Goal: Task Accomplishment & Management: Manage account settings

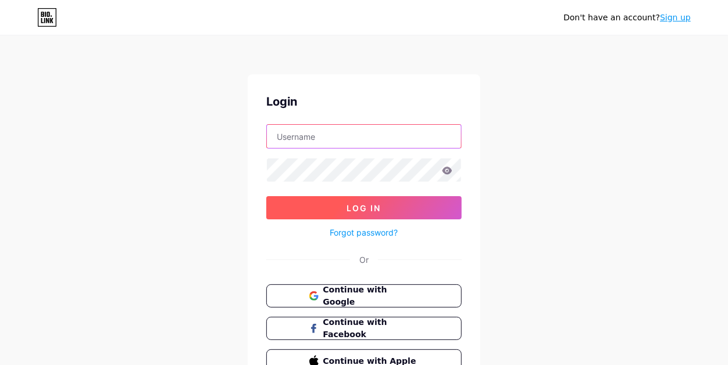
type input "[DOMAIN_NAME][EMAIL_ADDRESS][DOMAIN_NAME]"
click at [378, 205] on span "Log In" at bounding box center [364, 208] width 34 height 10
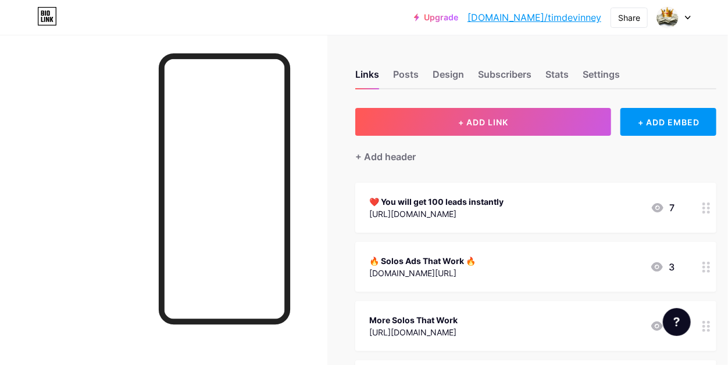
click at [679, 14] on div at bounding box center [674, 17] width 34 height 21
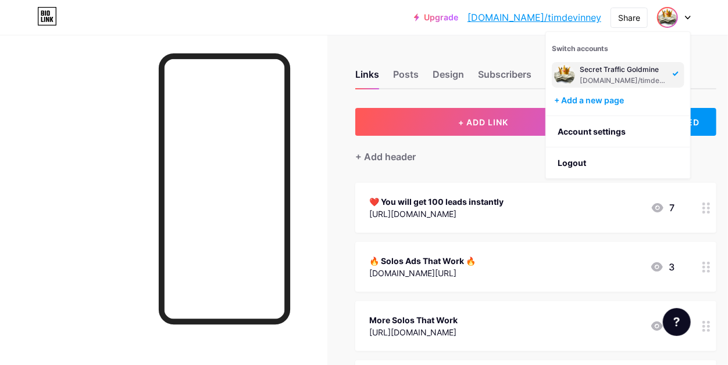
click at [661, 73] on div "Secret Traffic Goldmine" at bounding box center [623, 69] width 89 height 9
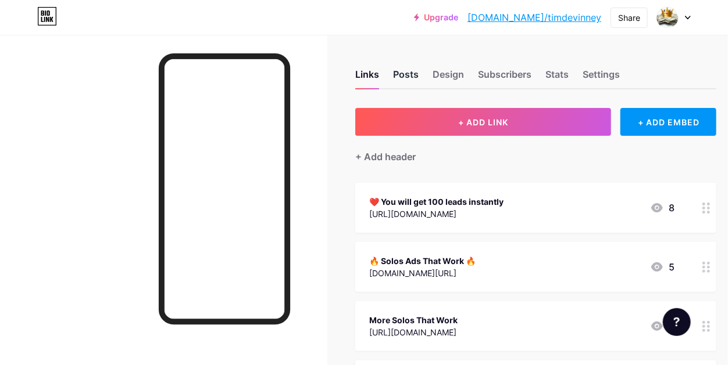
click at [408, 75] on div "Posts" at bounding box center [406, 77] width 26 height 21
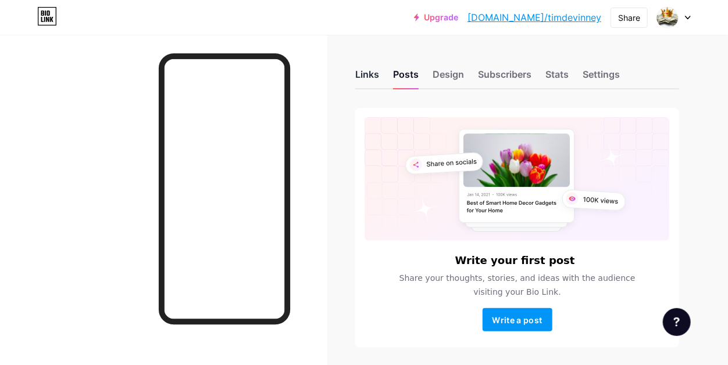
click at [367, 70] on div "Links" at bounding box center [367, 77] width 24 height 21
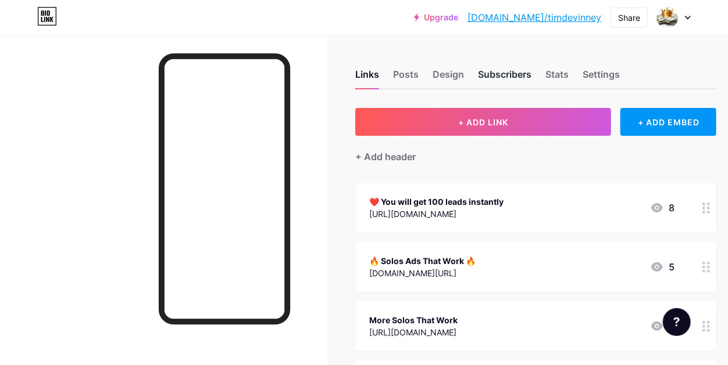
click at [508, 73] on div "Subscribers" at bounding box center [504, 77] width 53 height 21
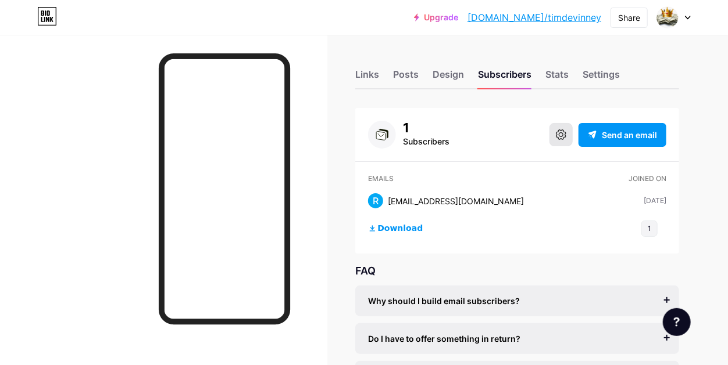
click at [567, 133] on button at bounding box center [560, 134] width 23 height 23
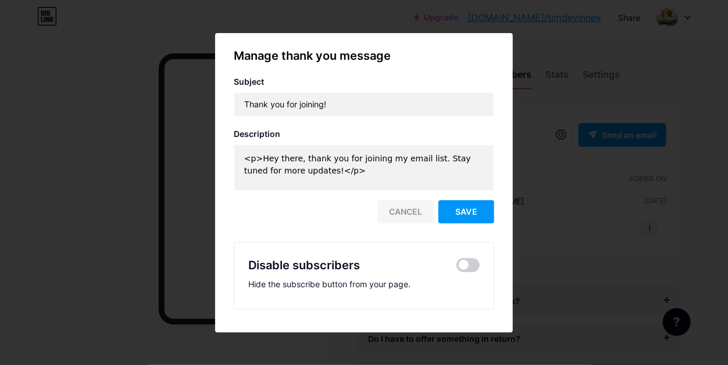
click at [403, 214] on div "Cancel" at bounding box center [405, 211] width 56 height 23
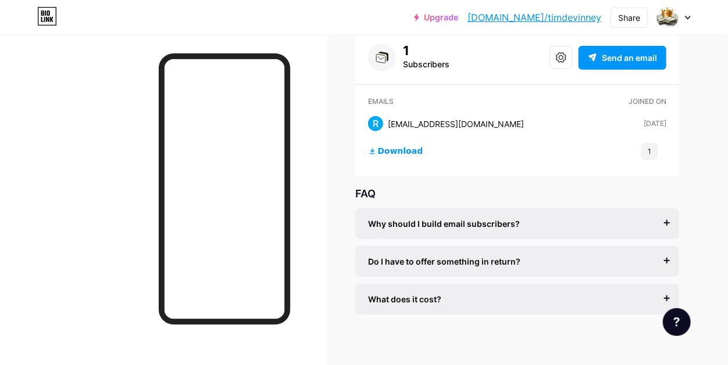
scroll to position [84, 0]
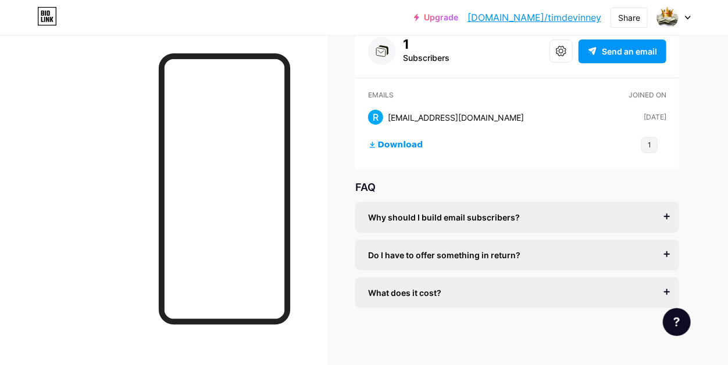
click at [584, 291] on div "What does it cost?" at bounding box center [517, 293] width 298 height 12
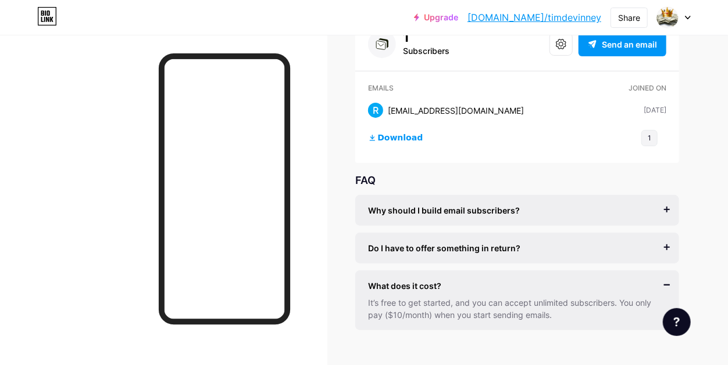
scroll to position [98, 0]
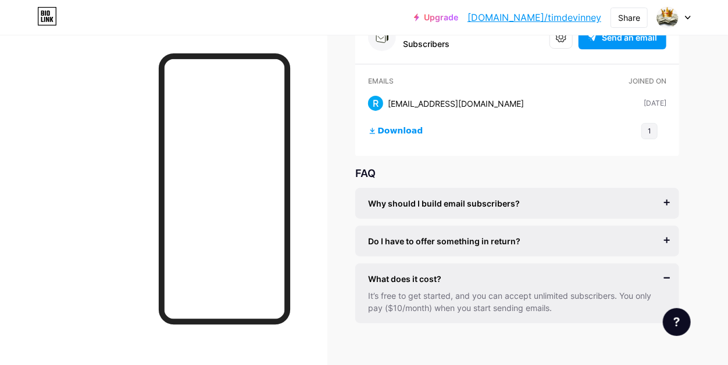
click at [664, 274] on div "What does it cost?" at bounding box center [517, 279] width 298 height 12
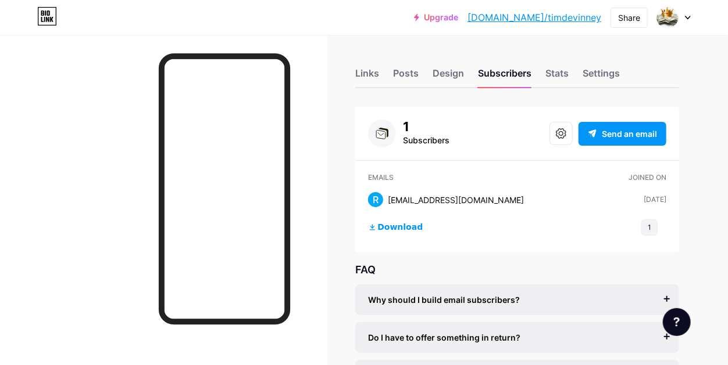
scroll to position [0, 0]
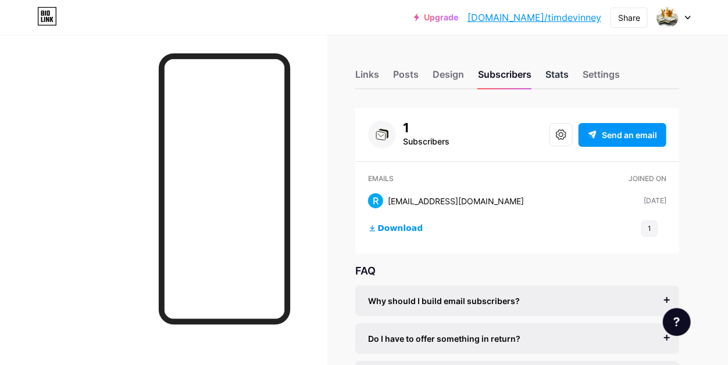
click at [555, 74] on div "Stats" at bounding box center [556, 77] width 23 height 21
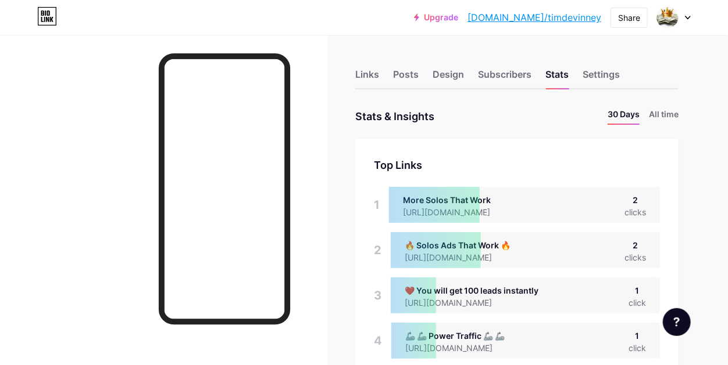
click at [688, 18] on icon at bounding box center [688, 18] width 6 height 4
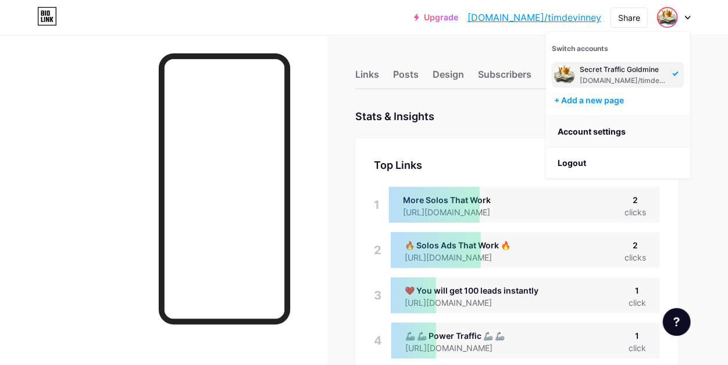
click at [596, 132] on link "Account settings" at bounding box center [618, 131] width 144 height 31
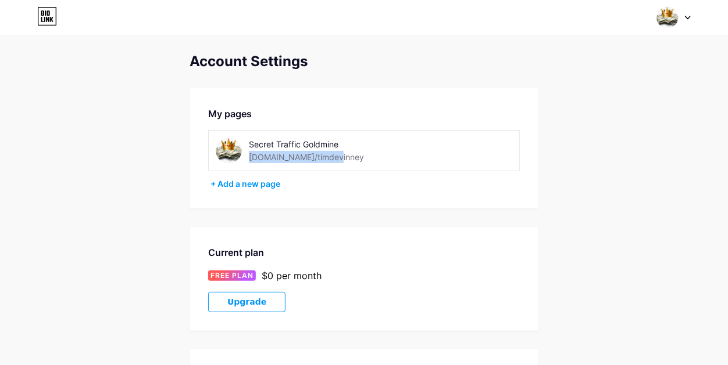
click at [375, 151] on div "Secret Traffic Goldmine [DOMAIN_NAME]/timdevinney" at bounding box center [331, 151] width 164 height 26
click at [372, 144] on div "Secret Traffic Goldmine" at bounding box center [331, 144] width 164 height 12
click at [342, 141] on div "Secret Traffic Goldmine" at bounding box center [331, 144] width 164 height 12
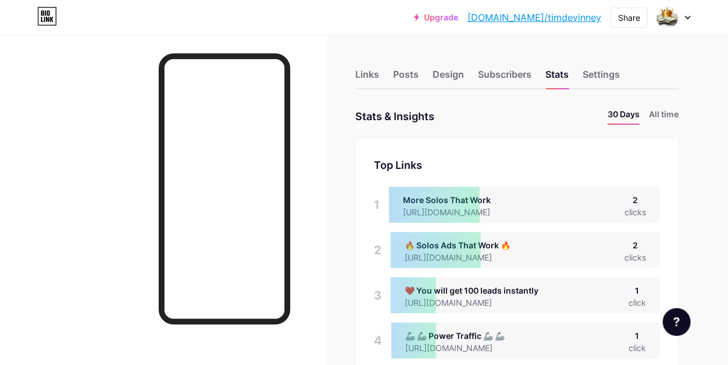
scroll to position [365, 728]
click at [447, 70] on div "Design" at bounding box center [447, 77] width 31 height 21
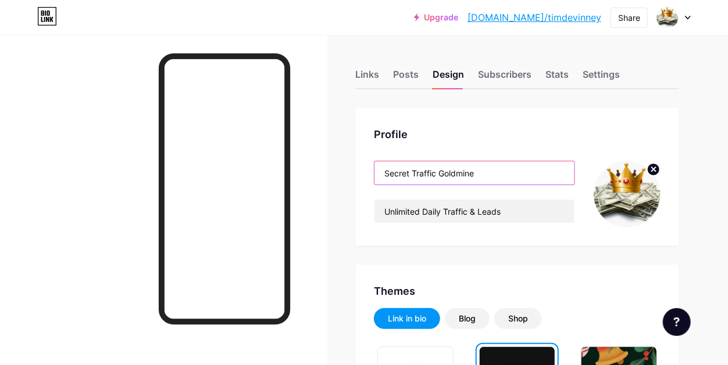
click at [531, 173] on input "Secret Traffic Goldmine" at bounding box center [474, 173] width 200 height 23
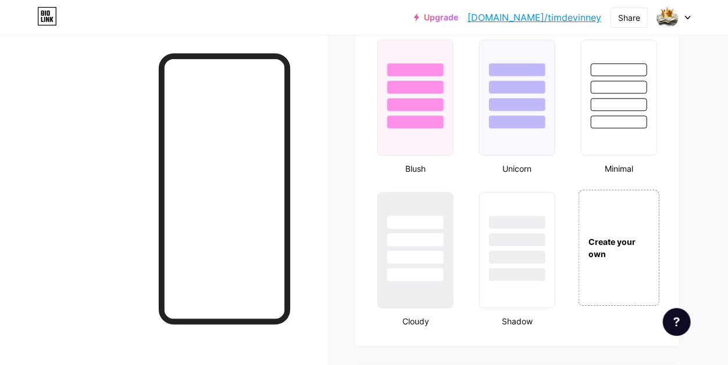
scroll to position [1181, 0]
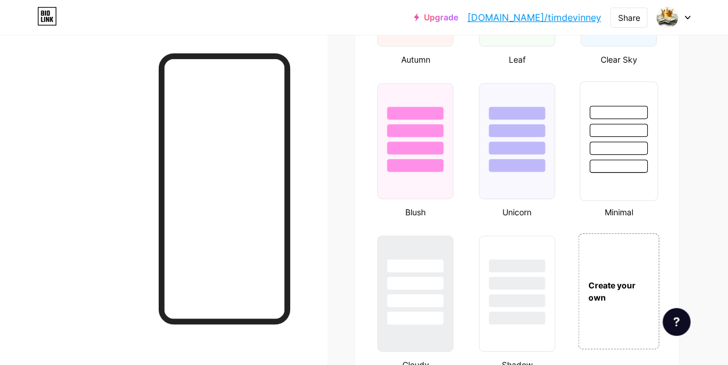
click at [606, 189] on div at bounding box center [618, 141] width 78 height 120
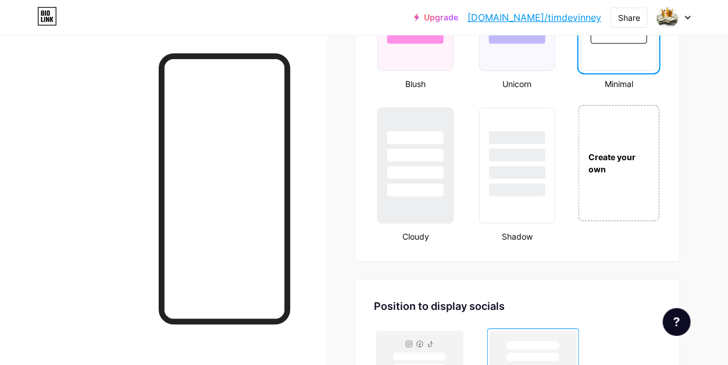
scroll to position [1310, 0]
click at [424, 215] on div at bounding box center [415, 165] width 78 height 120
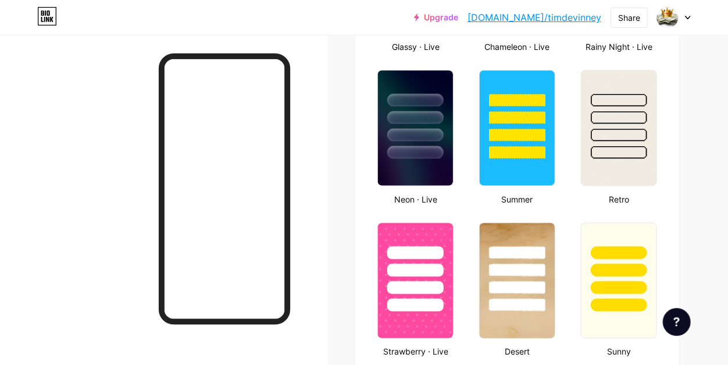
scroll to position [725, 0]
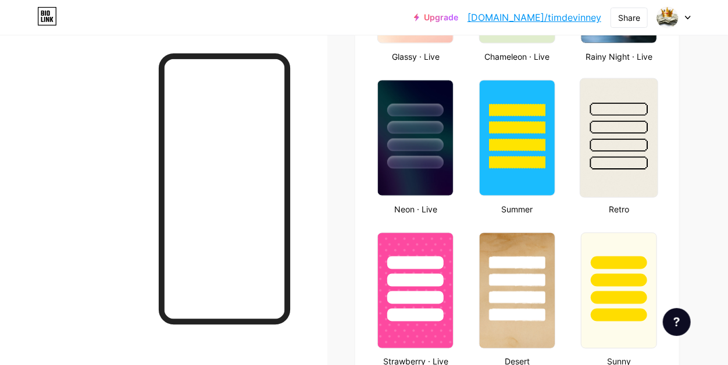
click at [612, 180] on img at bounding box center [618, 138] width 77 height 119
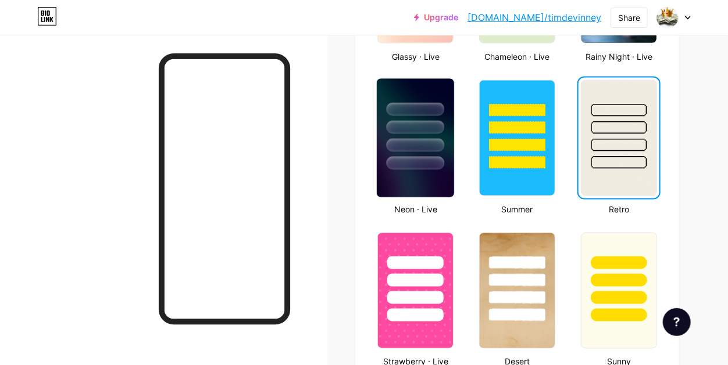
click at [411, 188] on img at bounding box center [415, 138] width 77 height 119
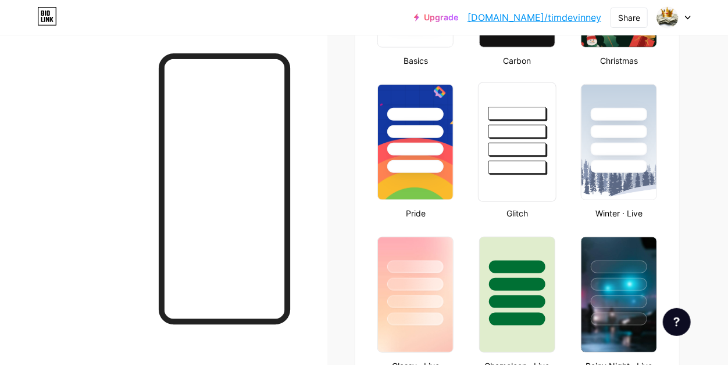
scroll to position [400, 0]
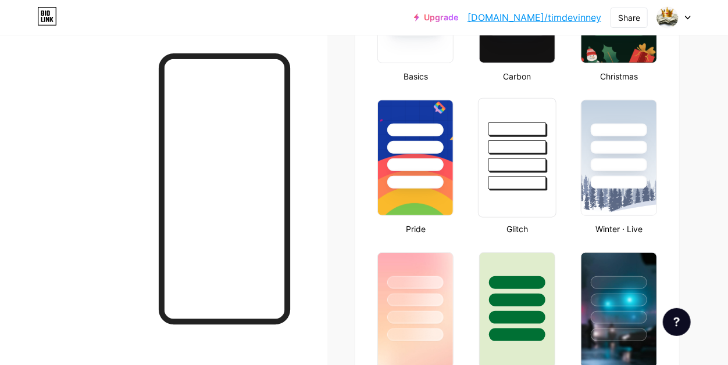
click at [500, 203] on div at bounding box center [517, 158] width 78 height 120
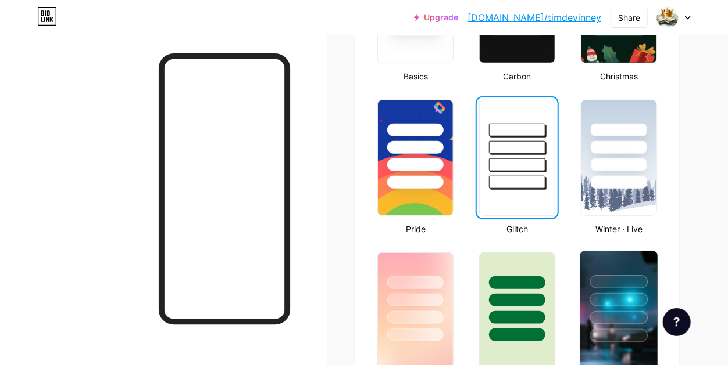
click at [617, 260] on div at bounding box center [618, 297] width 77 height 91
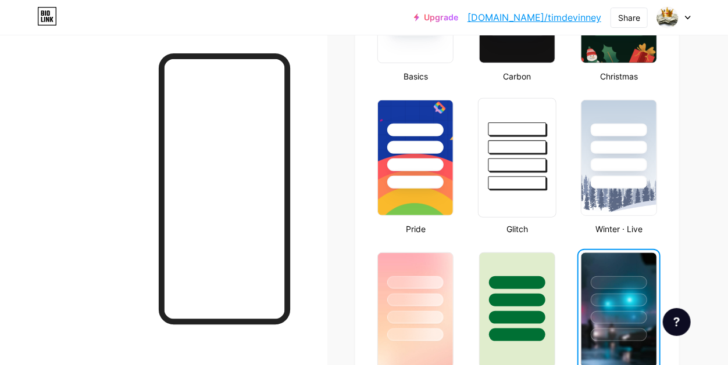
click at [517, 204] on div at bounding box center [517, 158] width 78 height 120
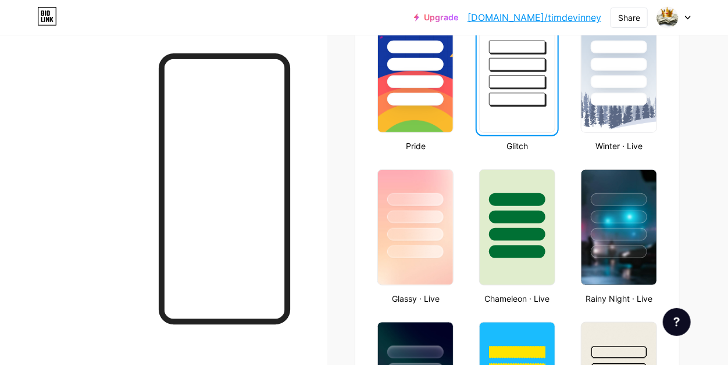
scroll to position [506, 0]
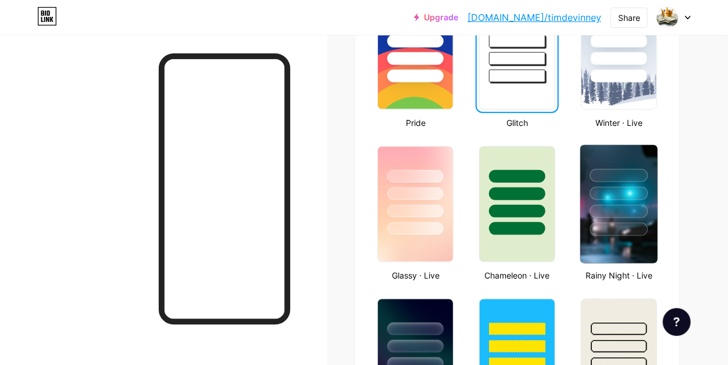
click at [599, 255] on img at bounding box center [618, 204] width 77 height 119
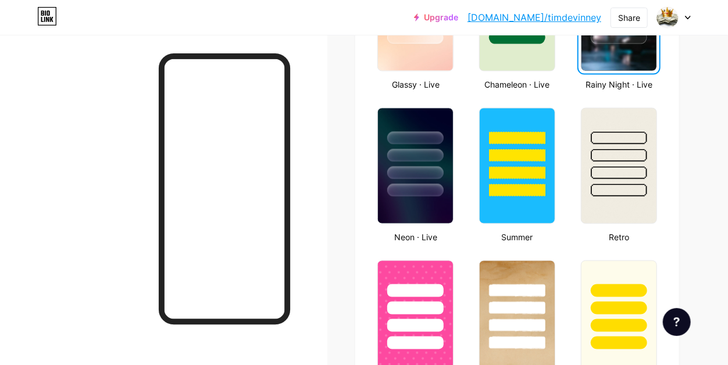
scroll to position [705, 0]
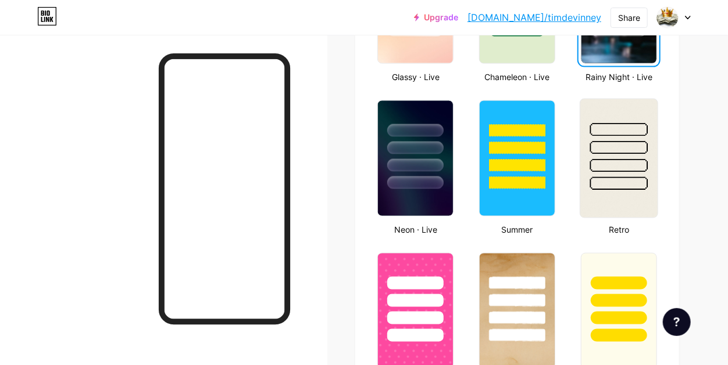
click at [604, 202] on img at bounding box center [618, 158] width 77 height 119
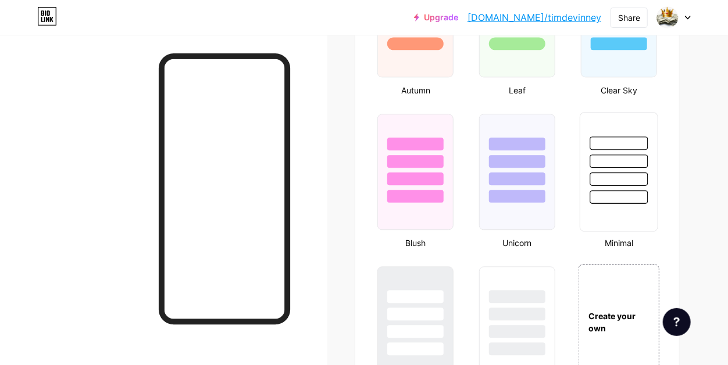
scroll to position [1158, 0]
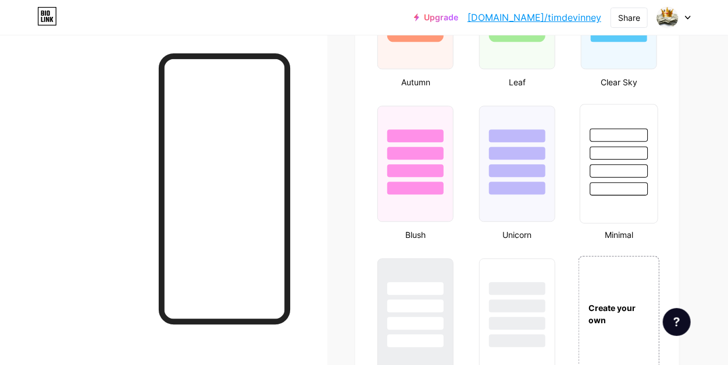
click at [619, 211] on div at bounding box center [618, 164] width 78 height 120
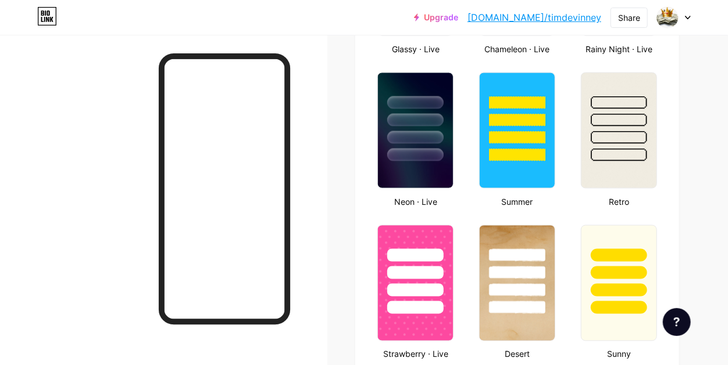
scroll to position [727, 0]
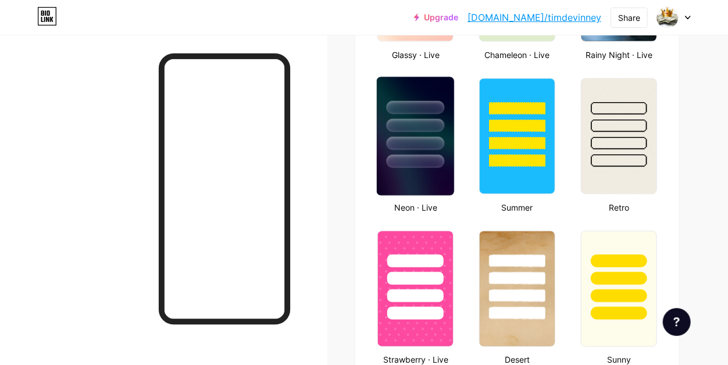
click at [424, 178] on img at bounding box center [415, 136] width 77 height 119
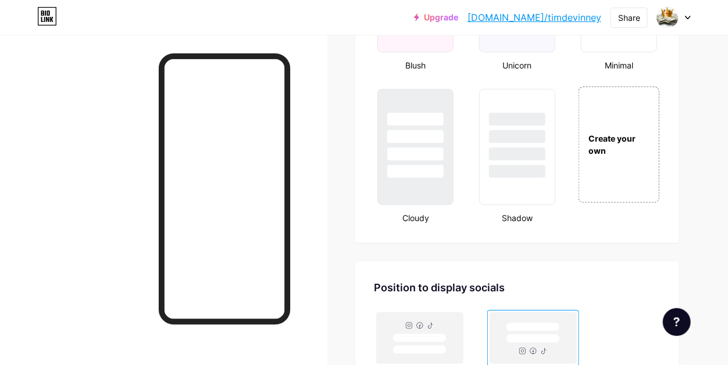
scroll to position [1260, 0]
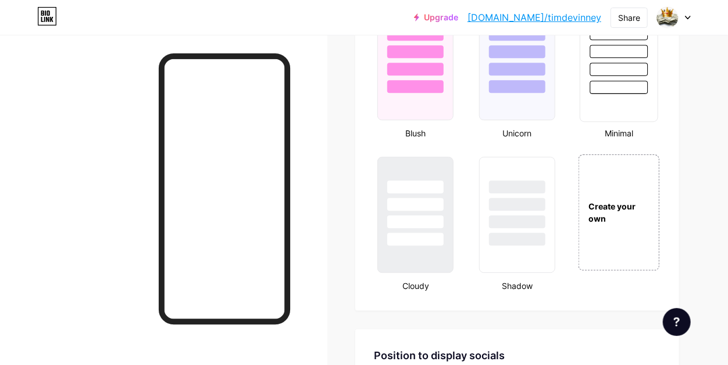
click at [641, 103] on div at bounding box center [618, 62] width 78 height 120
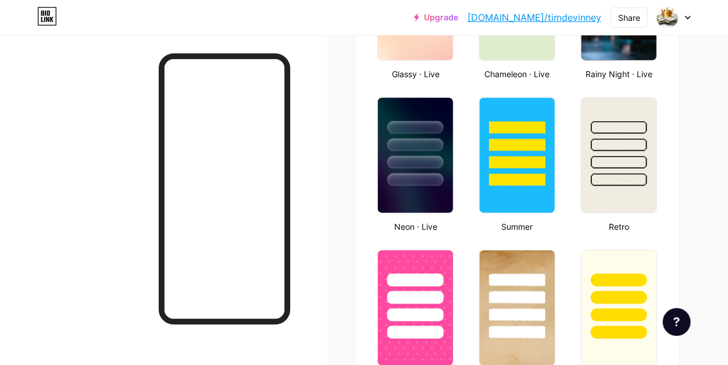
scroll to position [597, 0]
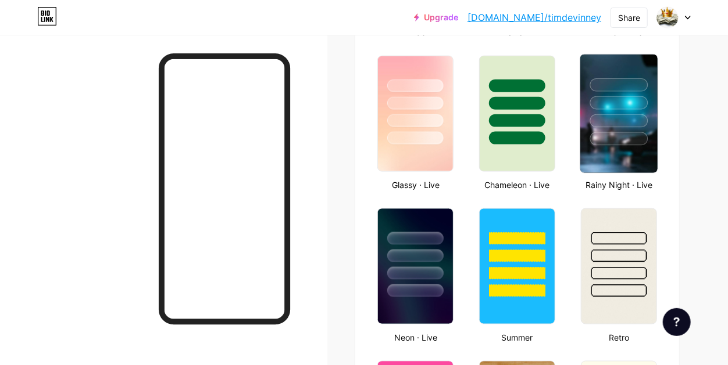
click at [604, 160] on img at bounding box center [618, 114] width 77 height 119
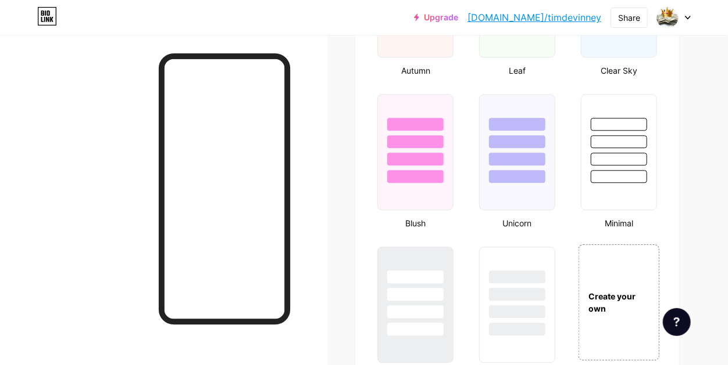
scroll to position [1171, 0]
click at [625, 193] on div at bounding box center [618, 151] width 78 height 120
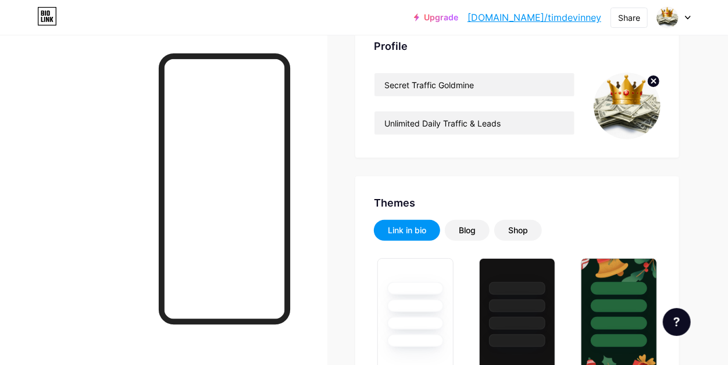
scroll to position [0, 0]
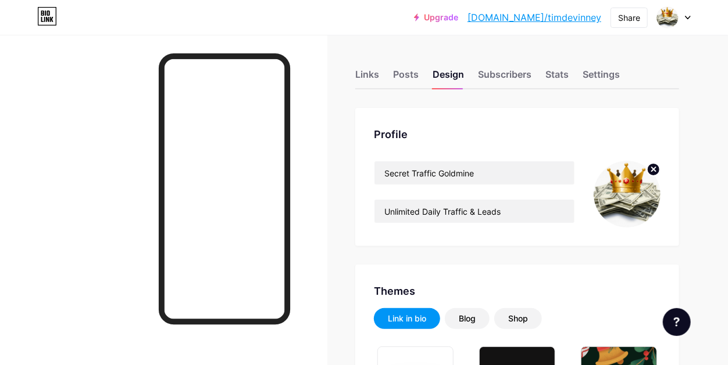
click at [653, 171] on circle at bounding box center [653, 169] width 13 height 13
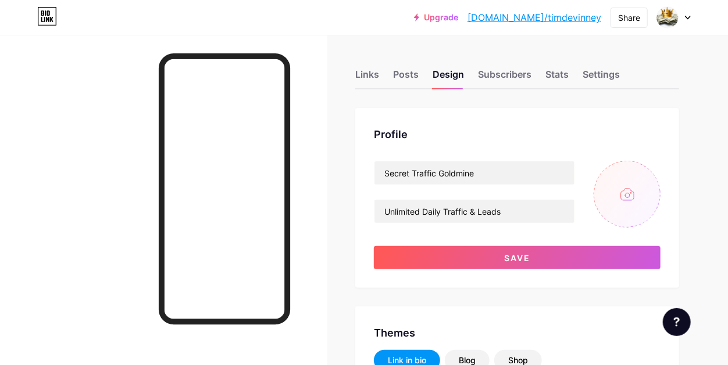
click at [625, 196] on input "file" at bounding box center [626, 194] width 67 height 67
type input "C:\fakepath\4ece94ab-717d-45b6-90a2-0b7c3ce3034c (3).gif"
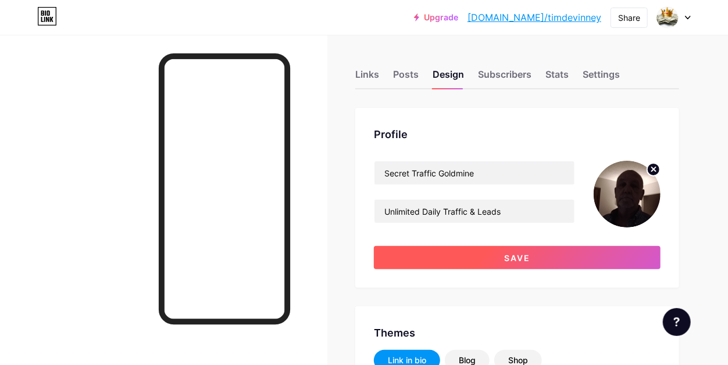
click at [510, 253] on span "Save" at bounding box center [517, 258] width 26 height 10
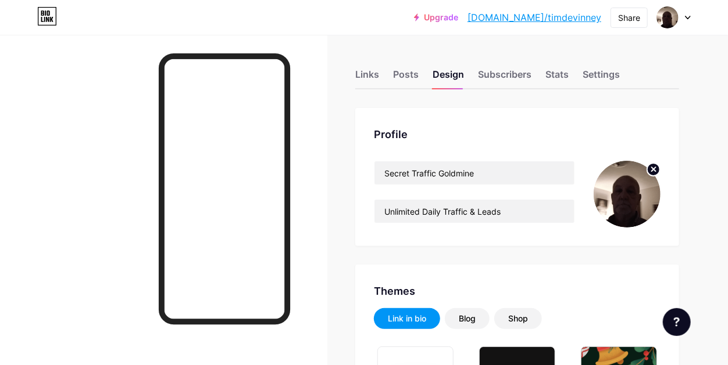
click at [579, 17] on link "[DOMAIN_NAME]/timdevinney" at bounding box center [534, 17] width 134 height 14
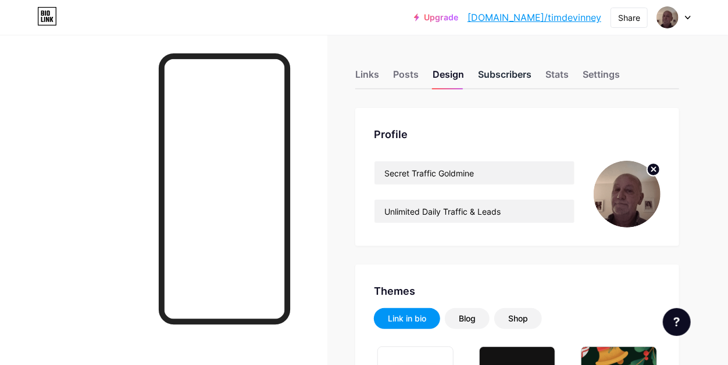
click at [512, 73] on div "Subscribers" at bounding box center [504, 77] width 53 height 21
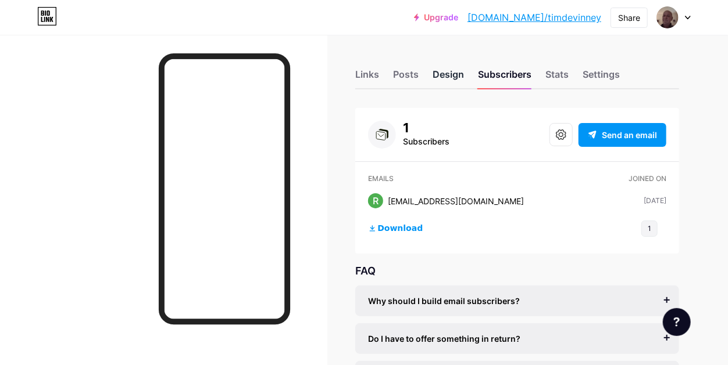
click at [443, 75] on div "Design" at bounding box center [447, 77] width 31 height 21
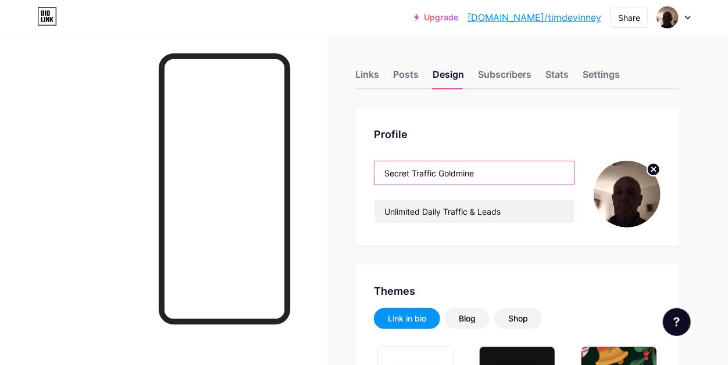
click at [512, 174] on input "Secret Traffic Goldmine" at bounding box center [474, 173] width 200 height 23
drag, startPoint x: 481, startPoint y: 173, endPoint x: 319, endPoint y: 150, distance: 163.2
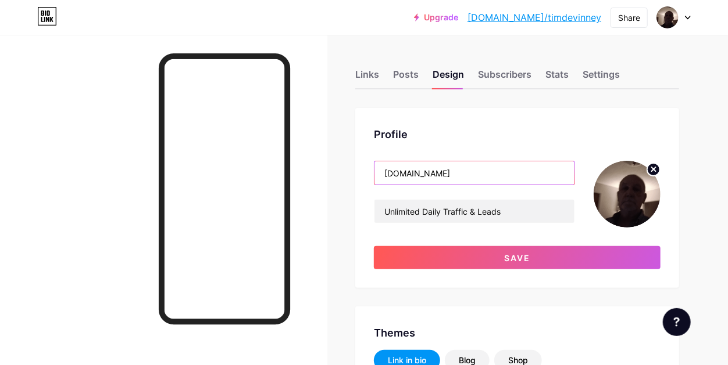
type input "[DOMAIN_NAME]"
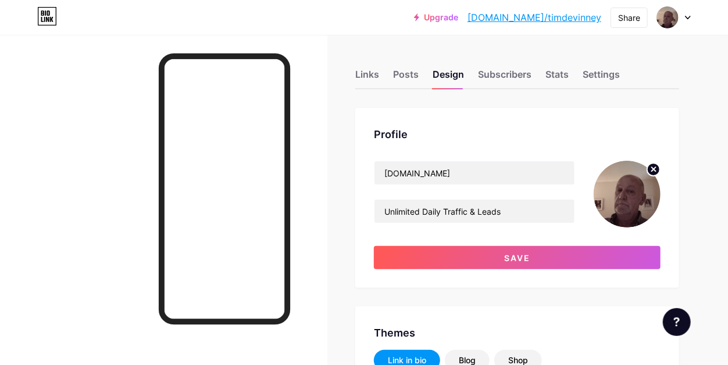
click at [452, 130] on div "Profile" at bounding box center [517, 135] width 286 height 16
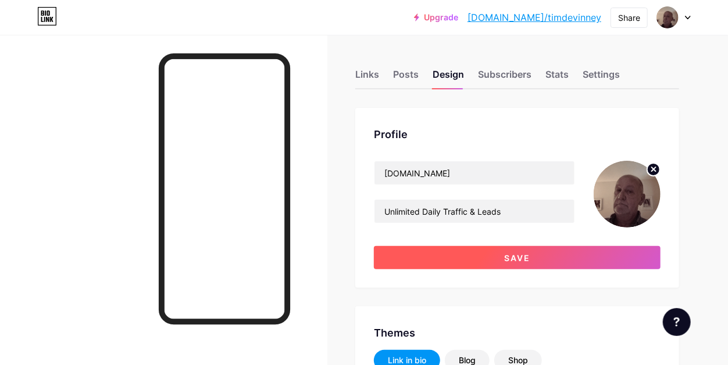
drag, startPoint x: 517, startPoint y: 255, endPoint x: 504, endPoint y: 248, distance: 14.8
click at [518, 255] on span "Save" at bounding box center [517, 258] width 26 height 10
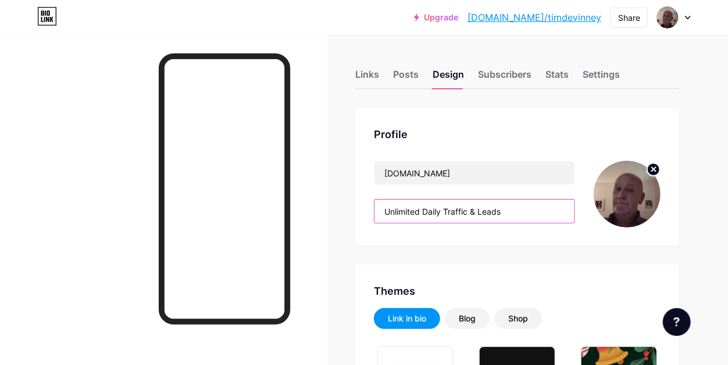
drag, startPoint x: 512, startPoint y: 214, endPoint x: 359, endPoint y: 196, distance: 154.5
click at [359, 196] on div "Profile [DOMAIN_NAME] Unlimited Daily Traffic & Leads" at bounding box center [517, 177] width 324 height 138
click at [390, 209] on input "Unlimited Daily Traffic & Leads" at bounding box center [474, 211] width 200 height 23
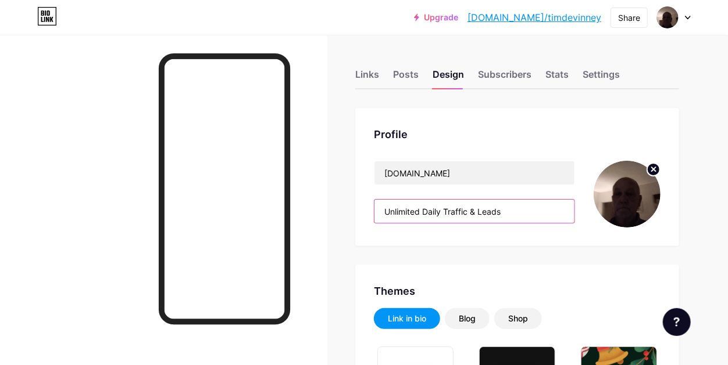
click at [390, 211] on input "Unlimited Daily Traffic & Leads" at bounding box center [474, 211] width 200 height 23
click at [506, 216] on input "Unlimited Daily Traffic & Leads" at bounding box center [474, 211] width 200 height 23
